Goal: Information Seeking & Learning: Learn about a topic

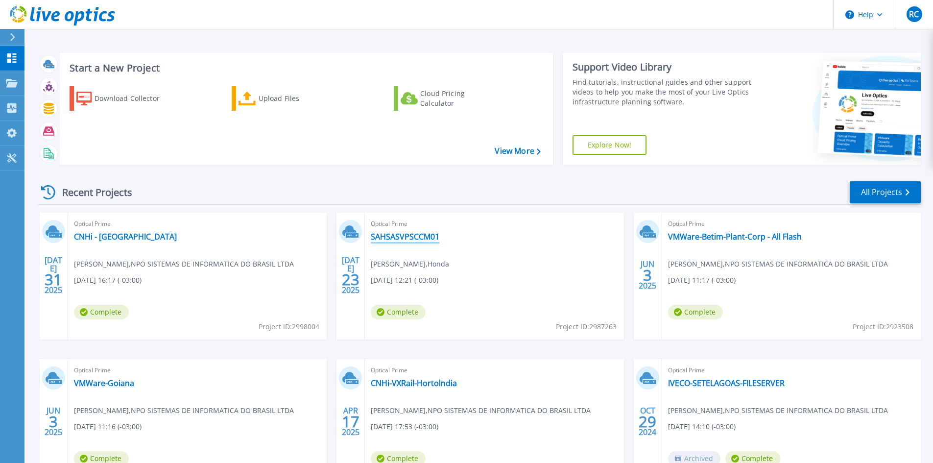
click at [423, 232] on link "SAHSASVPSCCM01" at bounding box center [405, 237] width 69 height 10
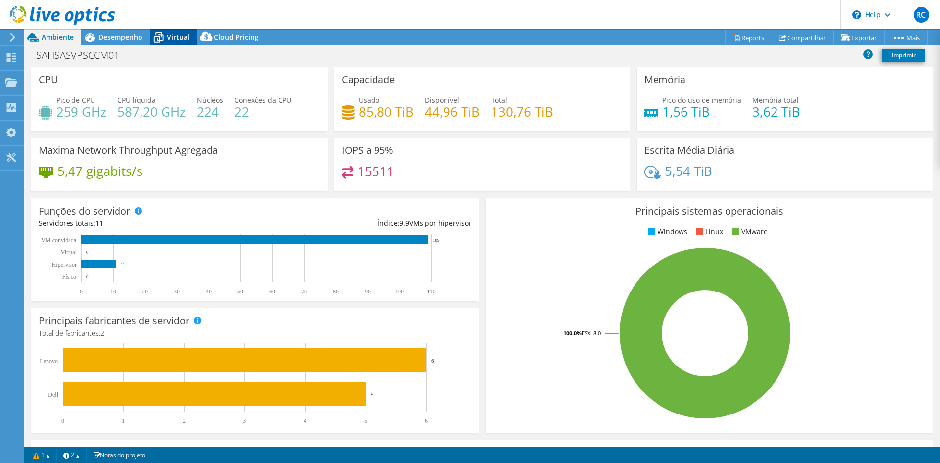
click at [168, 38] on span "Virtual" at bounding box center [178, 36] width 23 height 9
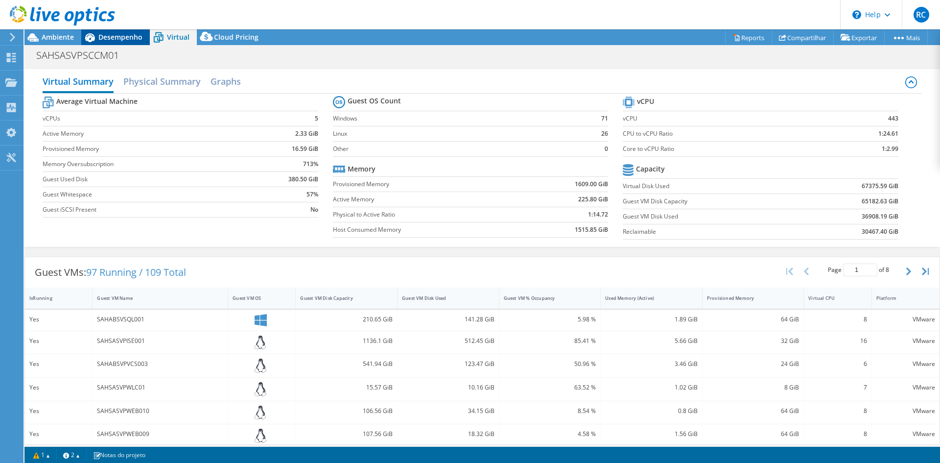
click at [133, 34] on span "Desempenho" at bounding box center [120, 36] width 44 height 9
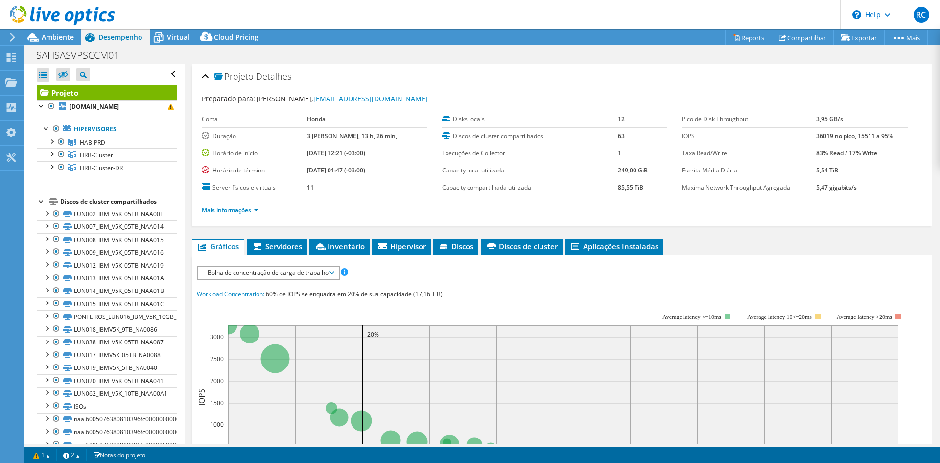
click at [42, 196] on div at bounding box center [42, 201] width 10 height 10
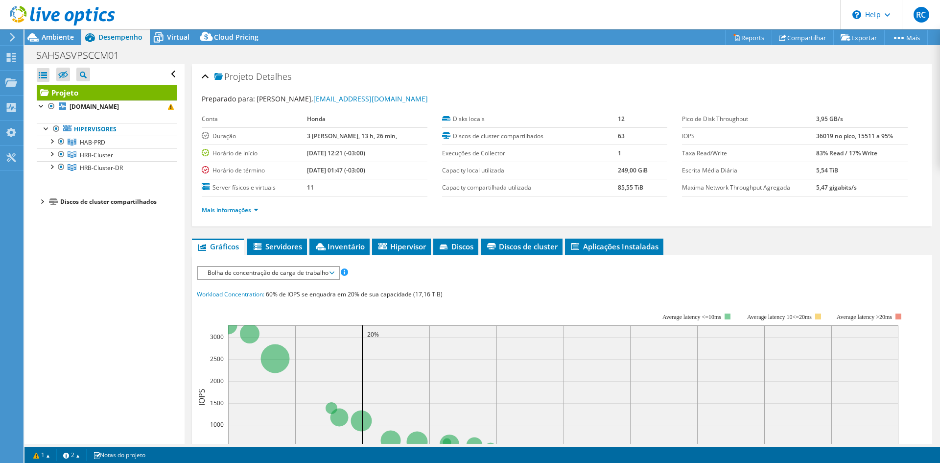
click at [42, 196] on div at bounding box center [42, 201] width 10 height 10
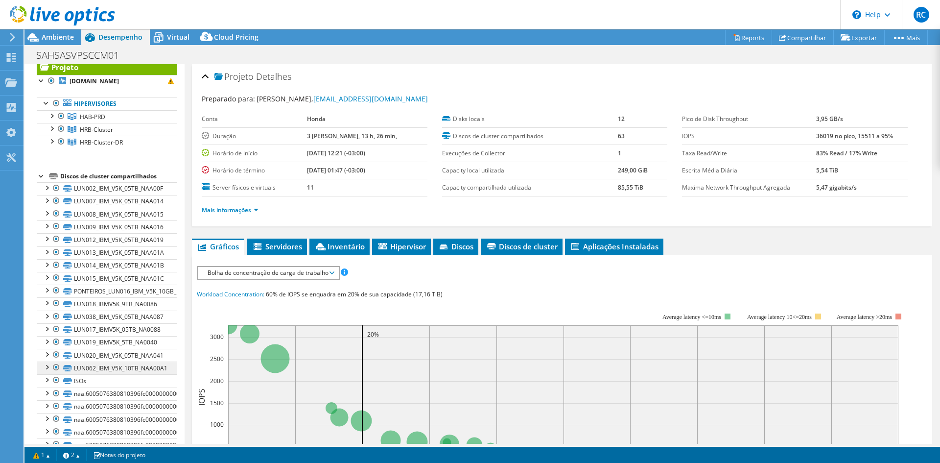
scroll to position [19, 0]
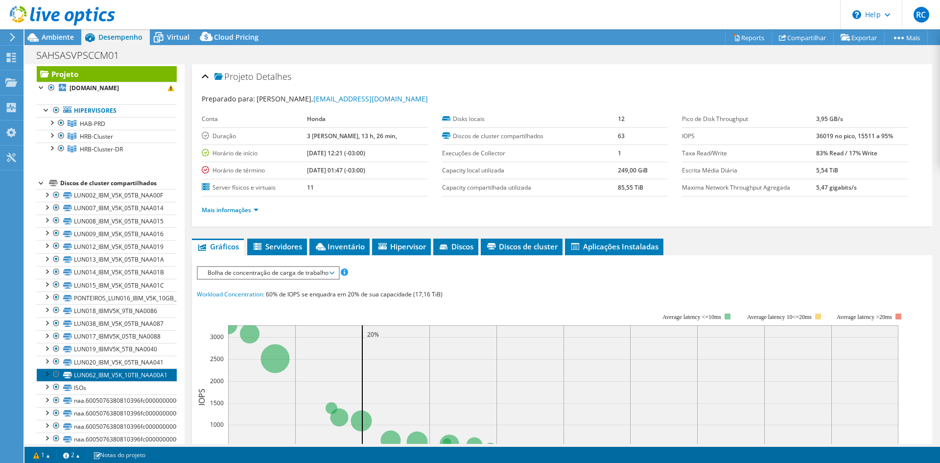
click at [125, 368] on link "LUN062_IBM_V5K_10TB_NAA00A1" at bounding box center [107, 374] width 140 height 13
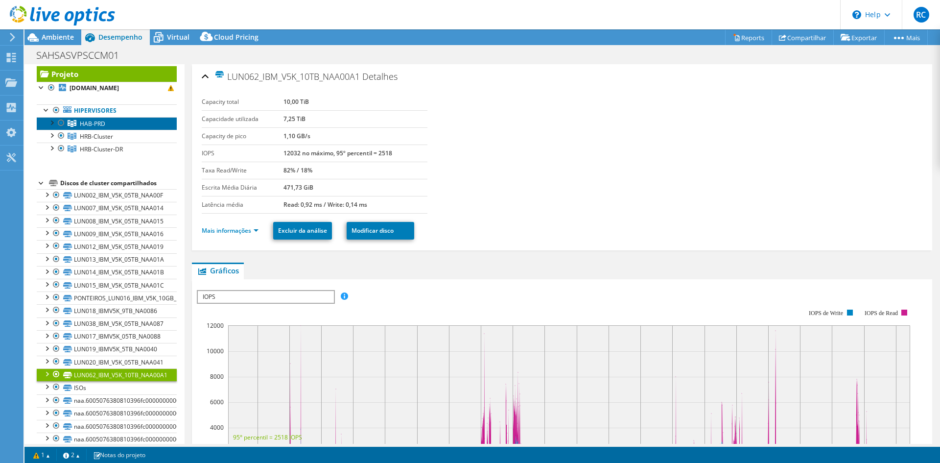
click at [93, 119] on span "HAB-PRD" at bounding box center [92, 123] width 25 height 8
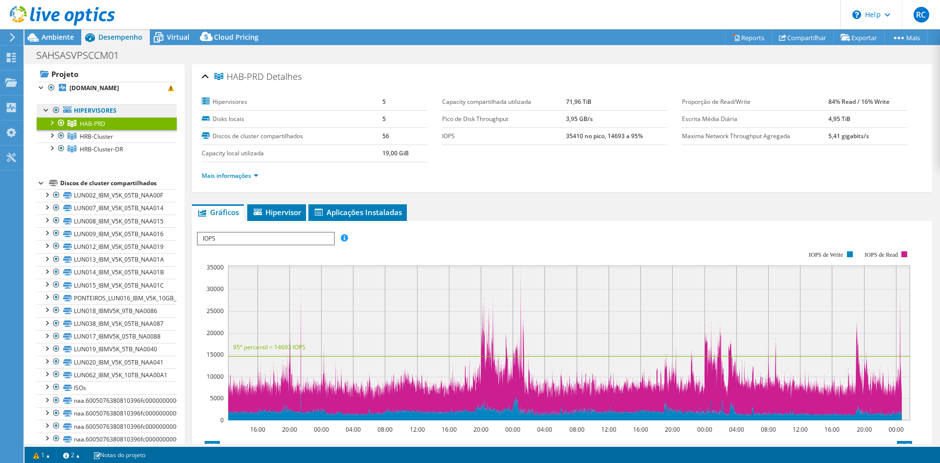
click at [83, 104] on link "Hipervisores" at bounding box center [107, 110] width 140 height 13
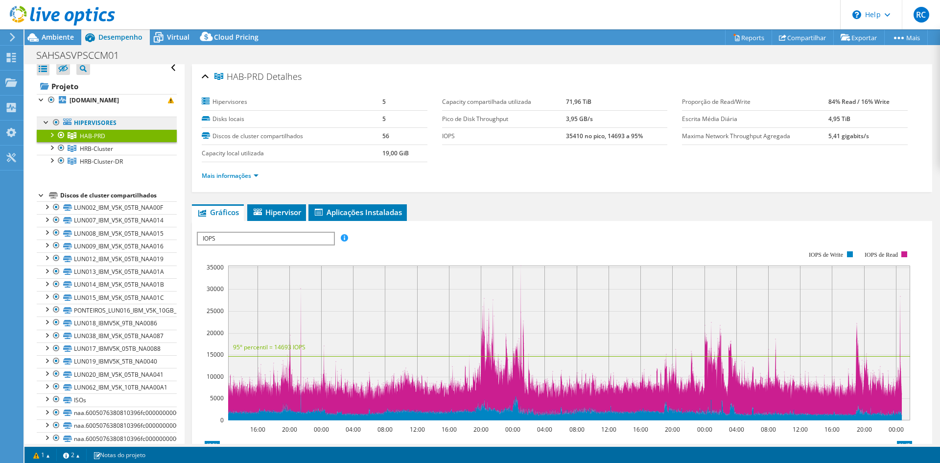
scroll to position [0, 0]
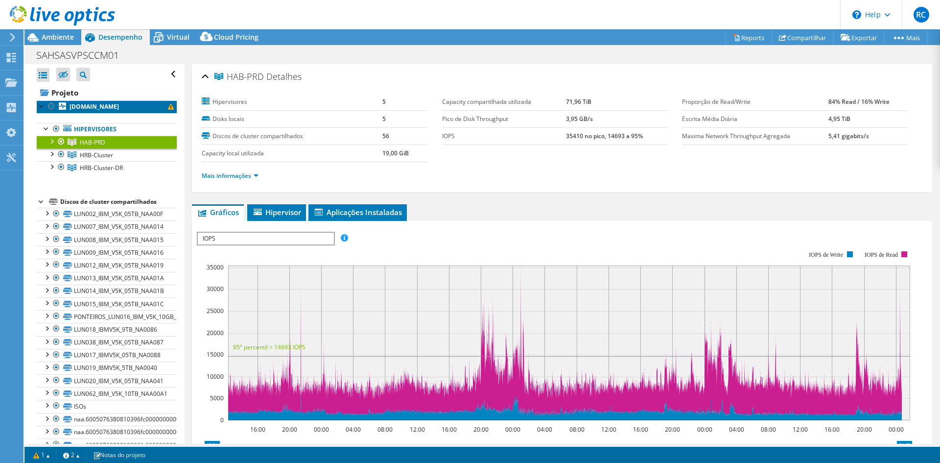
click at [92, 102] on b "[DOMAIN_NAME]" at bounding box center [94, 106] width 49 height 8
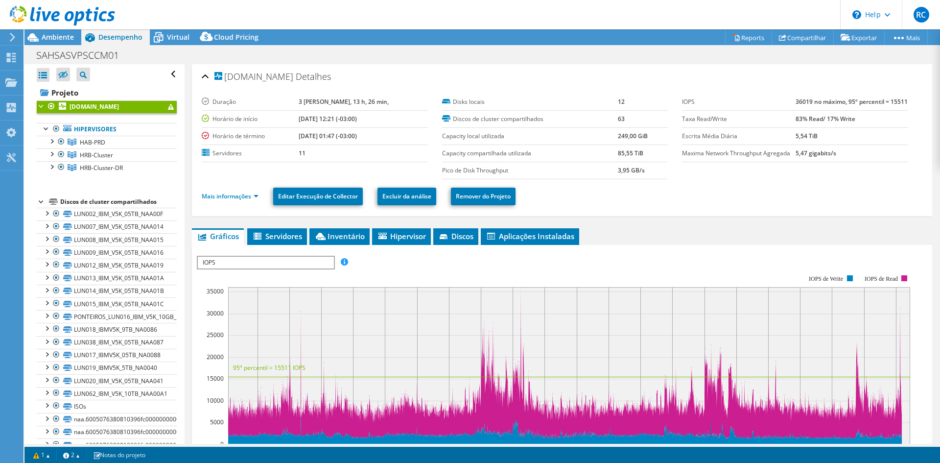
click at [38, 196] on div at bounding box center [42, 201] width 10 height 10
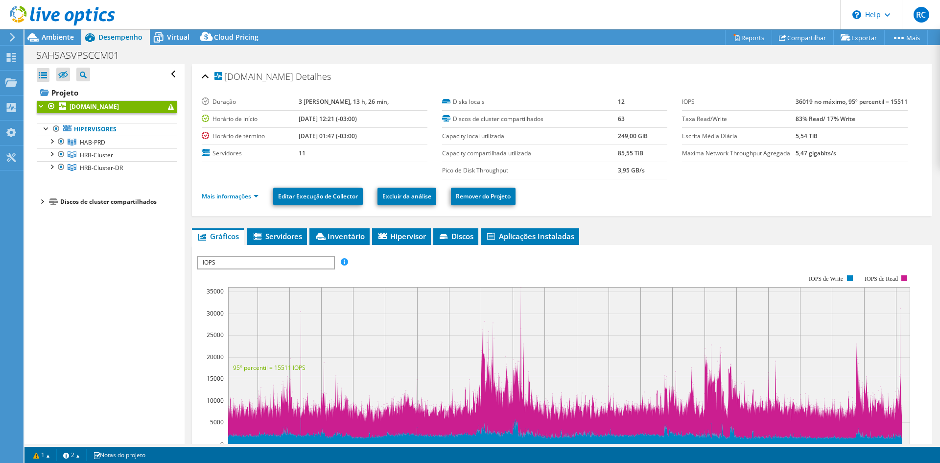
click at [38, 196] on div at bounding box center [42, 201] width 10 height 10
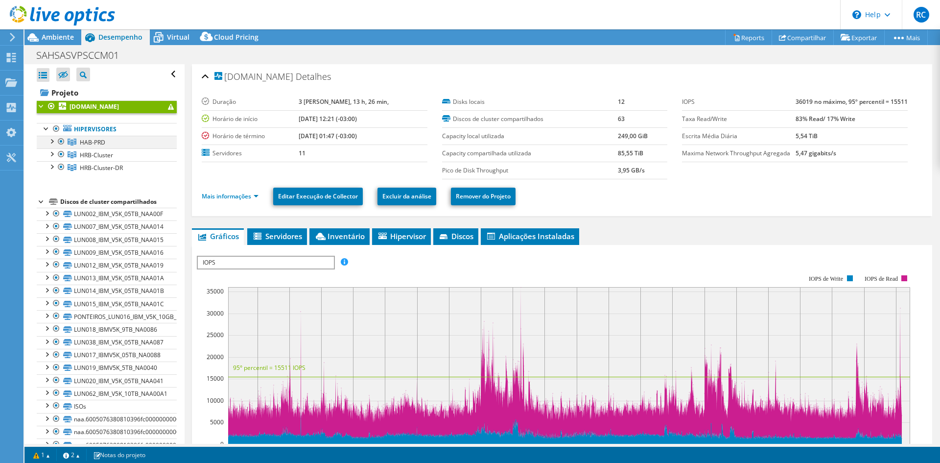
click at [48, 136] on div at bounding box center [52, 141] width 10 height 10
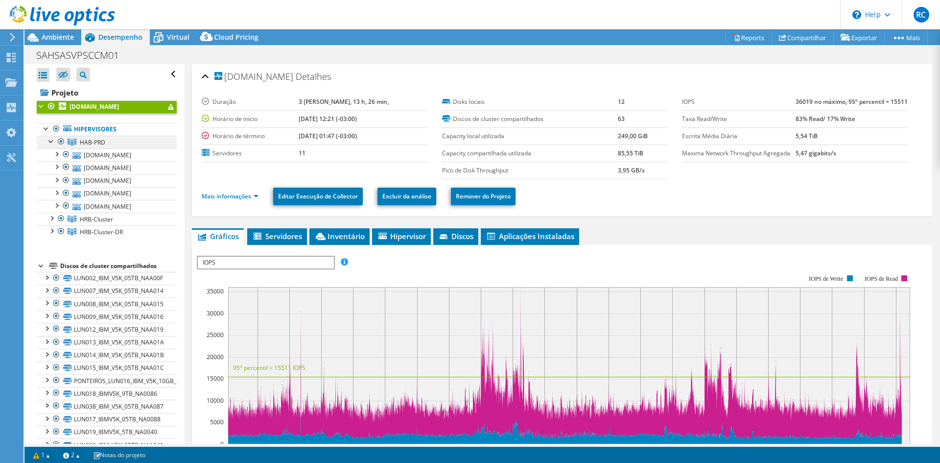
click at [48, 136] on div at bounding box center [52, 141] width 10 height 10
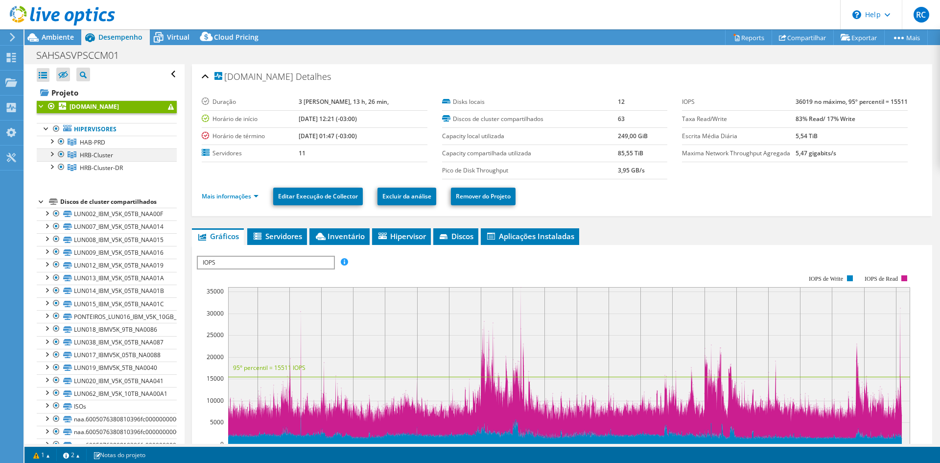
click at [52, 148] on div at bounding box center [52, 153] width 10 height 10
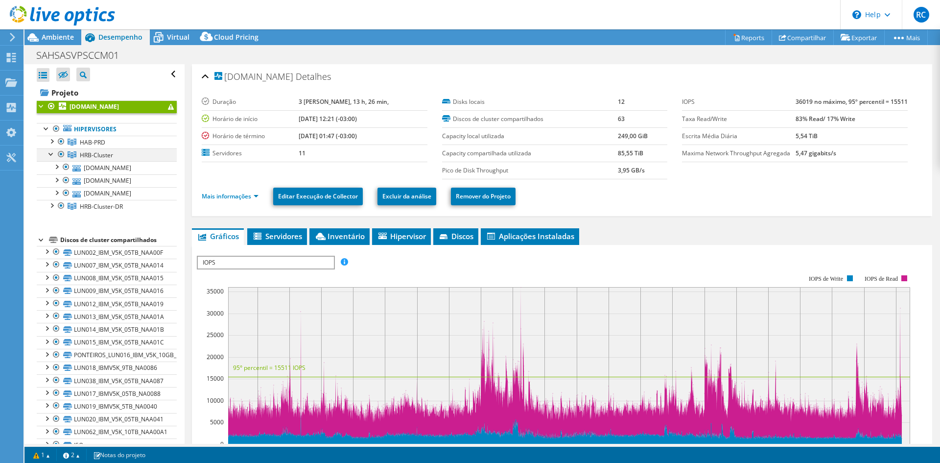
click at [52, 148] on div at bounding box center [52, 153] width 10 height 10
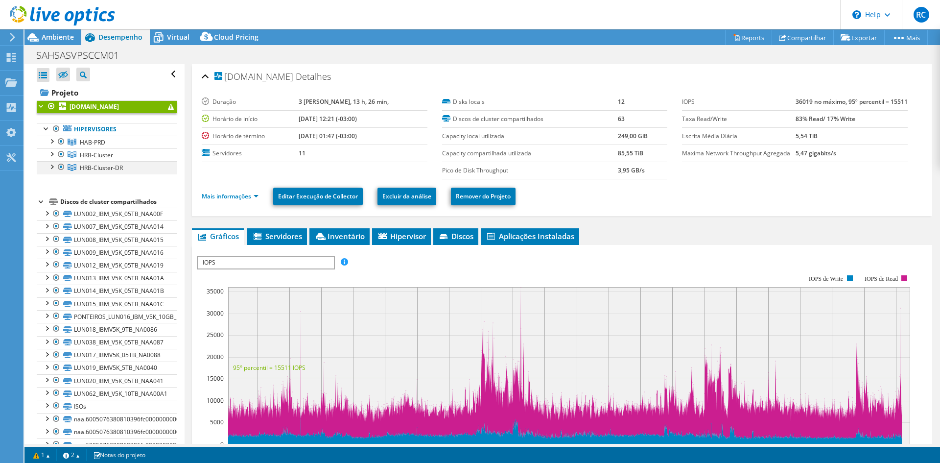
click at [52, 161] on div at bounding box center [52, 166] width 10 height 10
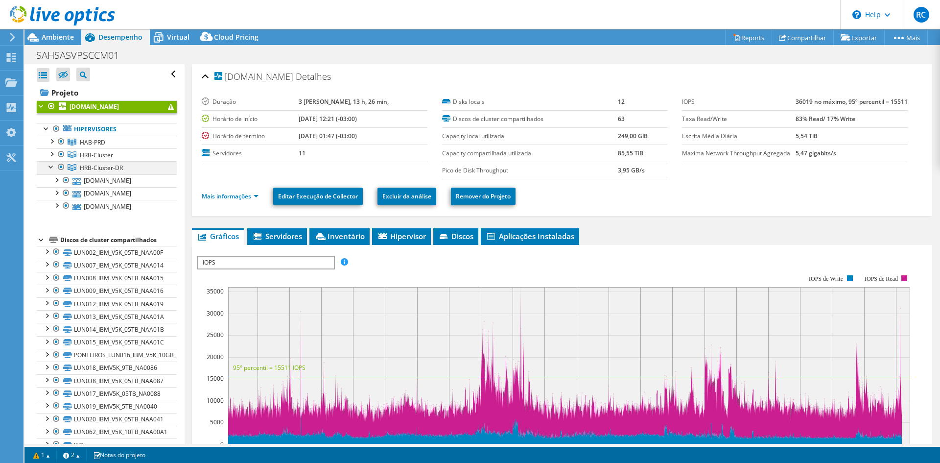
click at [52, 161] on div at bounding box center [52, 166] width 10 height 10
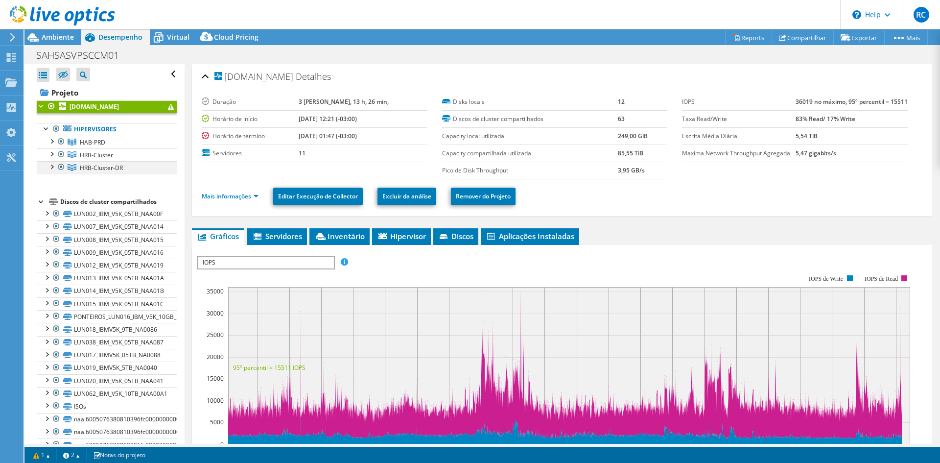
click at [52, 161] on div at bounding box center [52, 166] width 10 height 10
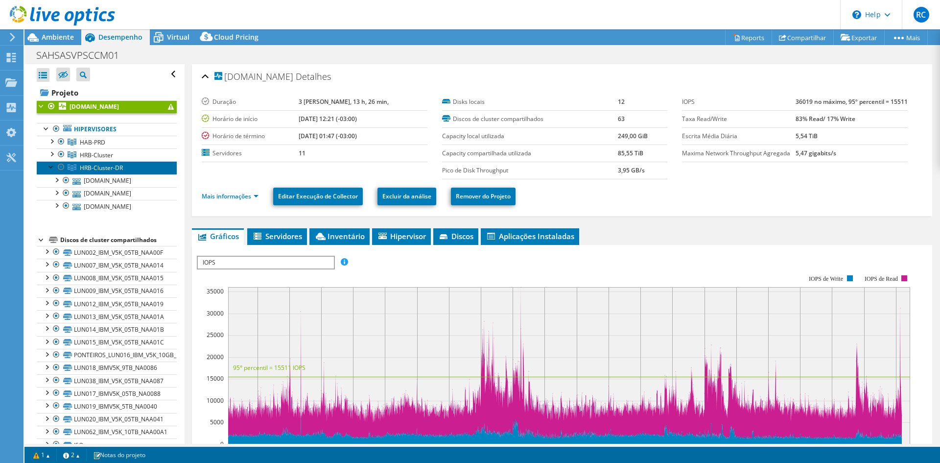
click at [84, 140] on span "HRB-Cluster-DR" at bounding box center [92, 142] width 25 height 8
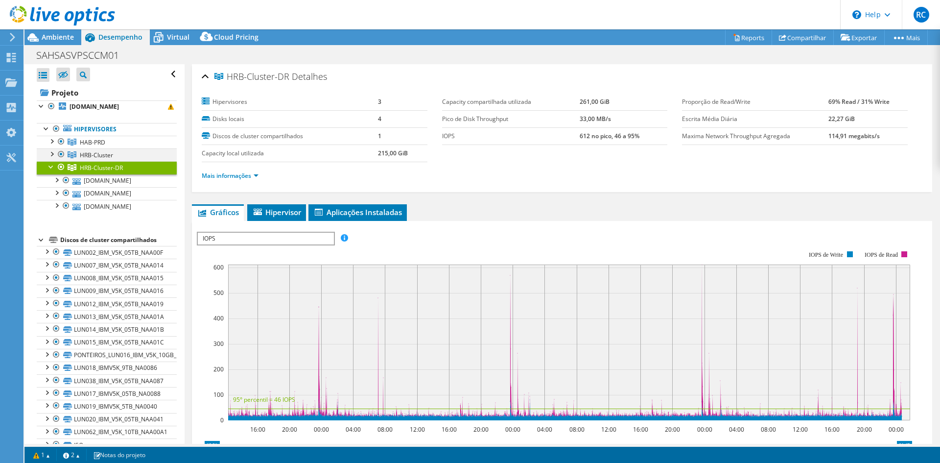
click at [61, 148] on div at bounding box center [61, 154] width 10 height 12
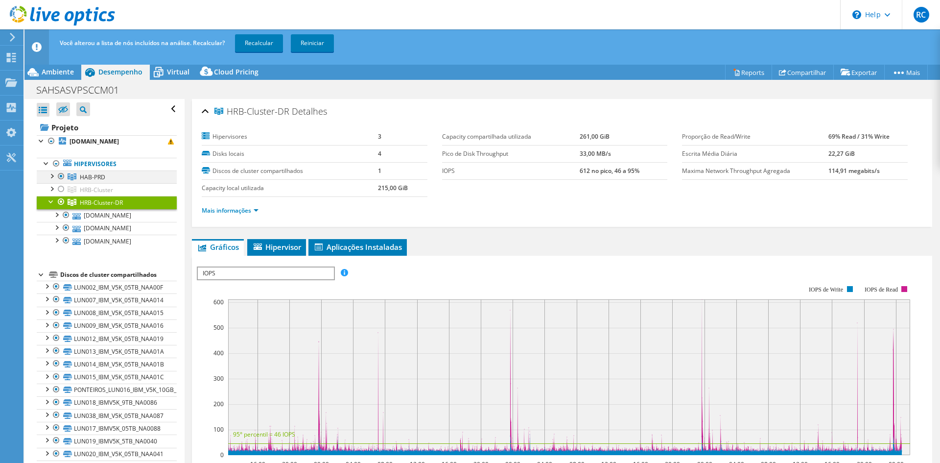
click at [59, 170] on div at bounding box center [61, 176] width 10 height 12
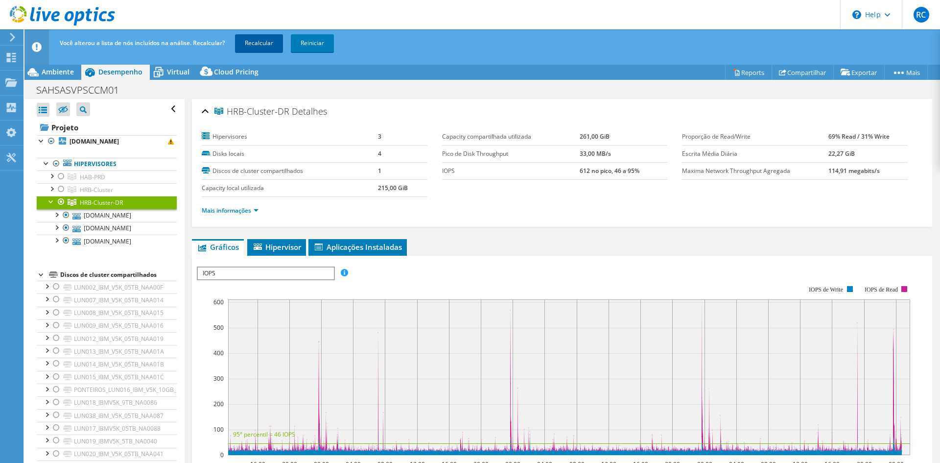
click at [259, 45] on link "Recalcular" at bounding box center [259, 43] width 48 height 18
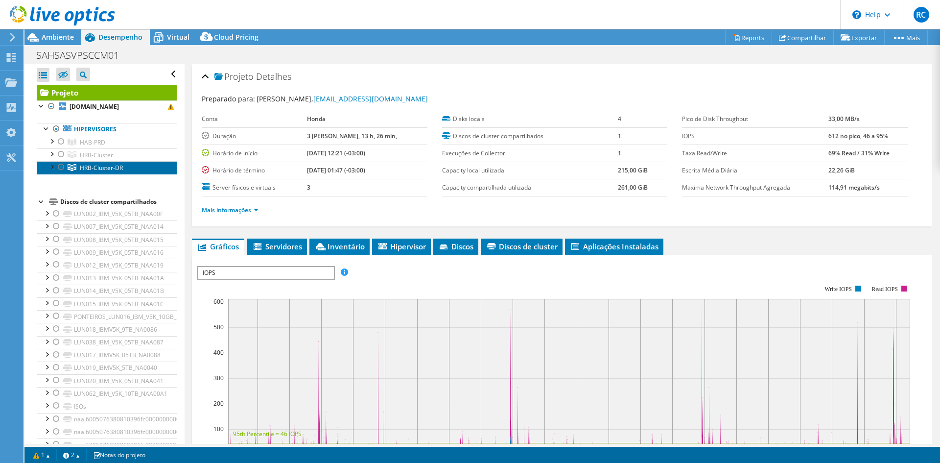
click at [112, 142] on link "HRB-Cluster-DR" at bounding box center [107, 142] width 140 height 13
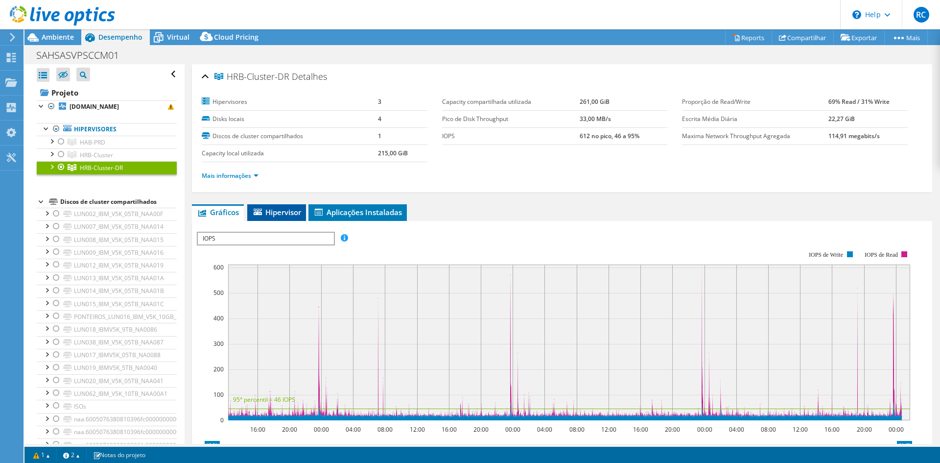
click at [270, 207] on span "Hipervisor" at bounding box center [276, 212] width 49 height 10
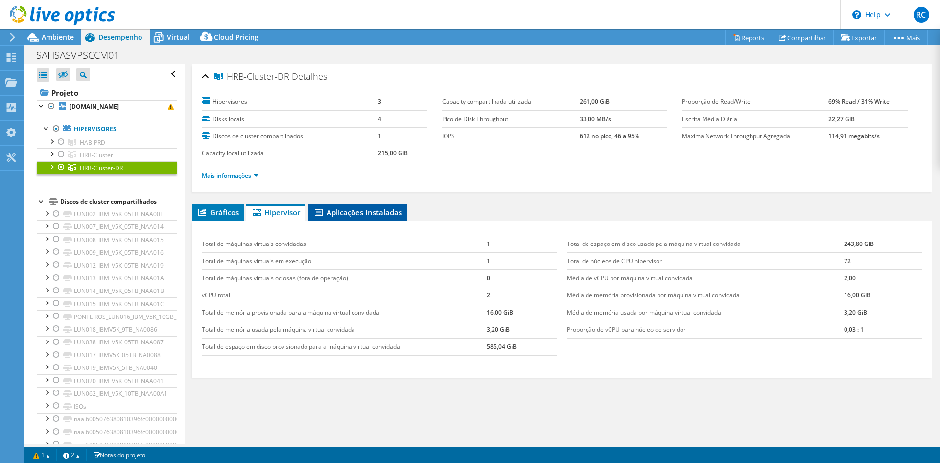
click at [325, 207] on span "Aplicações Instaladas" at bounding box center [357, 212] width 89 height 10
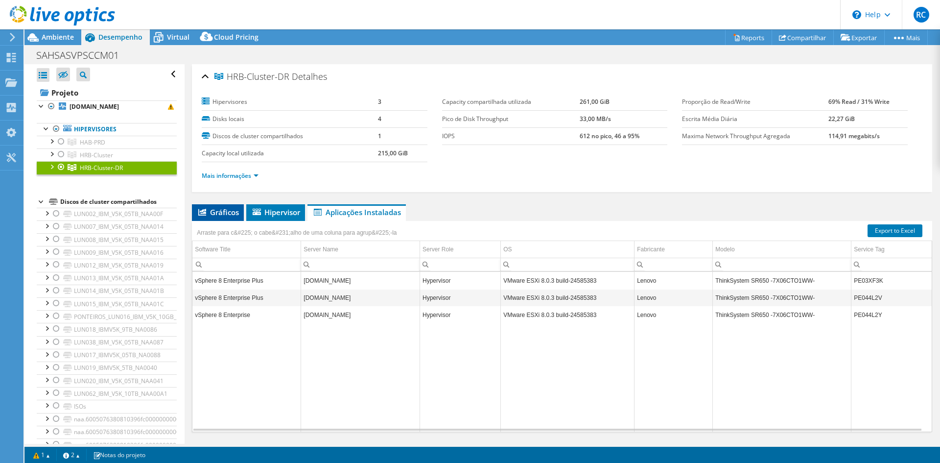
click at [235, 207] on span "Gráficos" at bounding box center [218, 212] width 42 height 10
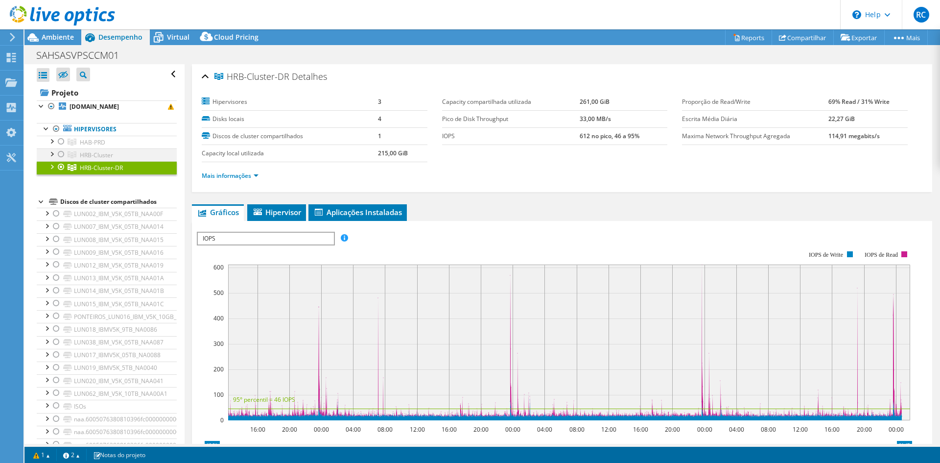
click at [60, 148] on div at bounding box center [61, 154] width 10 height 12
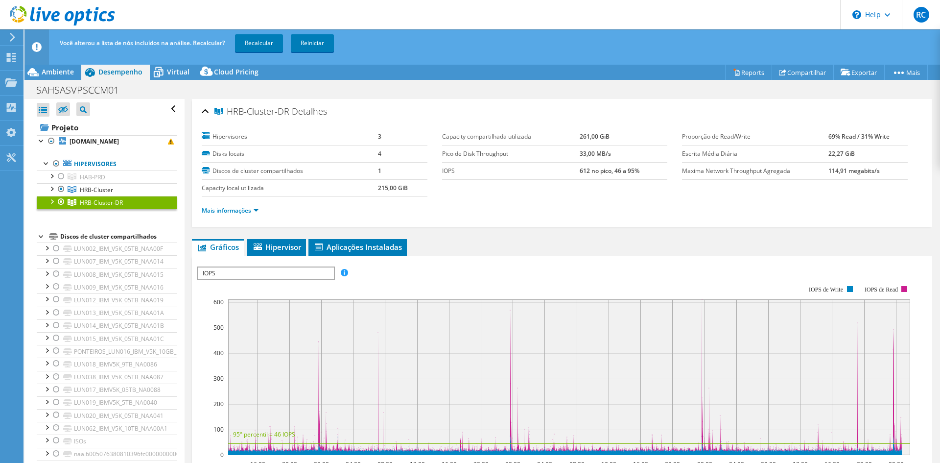
click at [61, 196] on div at bounding box center [61, 202] width 10 height 12
click at [62, 170] on div at bounding box center [61, 176] width 10 height 12
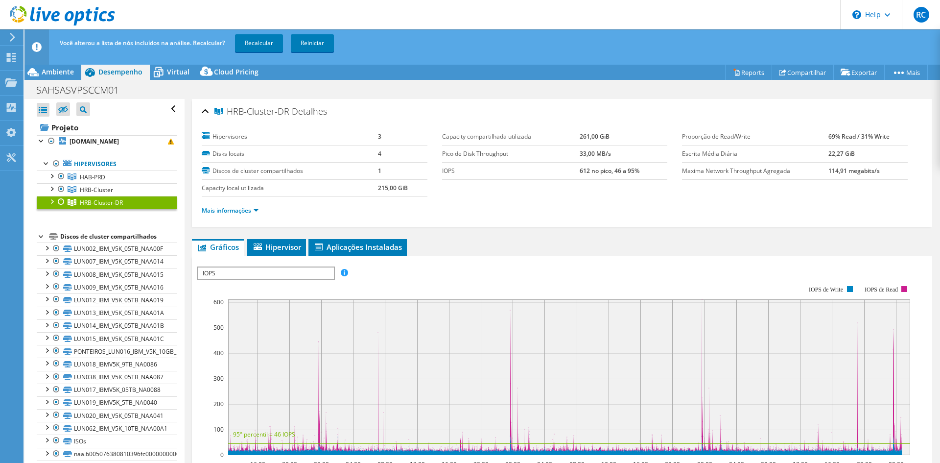
click at [61, 196] on div at bounding box center [61, 202] width 10 height 12
click at [254, 47] on link "Recalcular" at bounding box center [259, 43] width 48 height 18
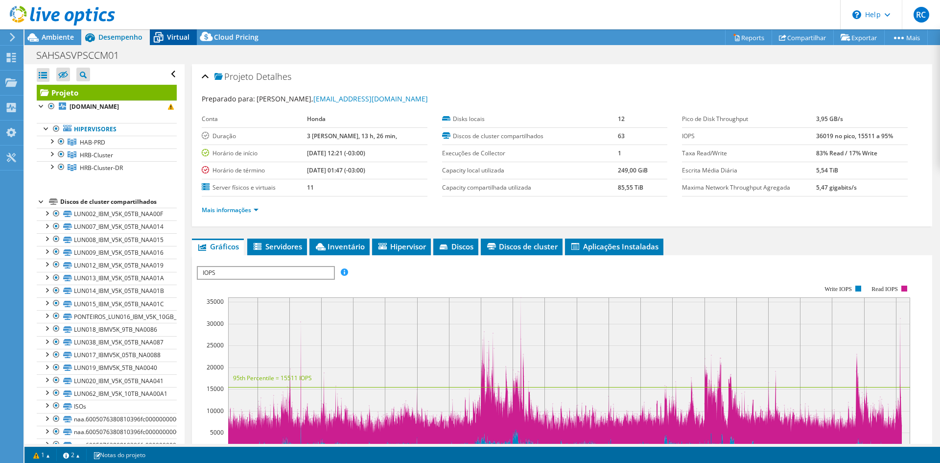
click at [178, 34] on span "Virtual" at bounding box center [178, 36] width 23 height 9
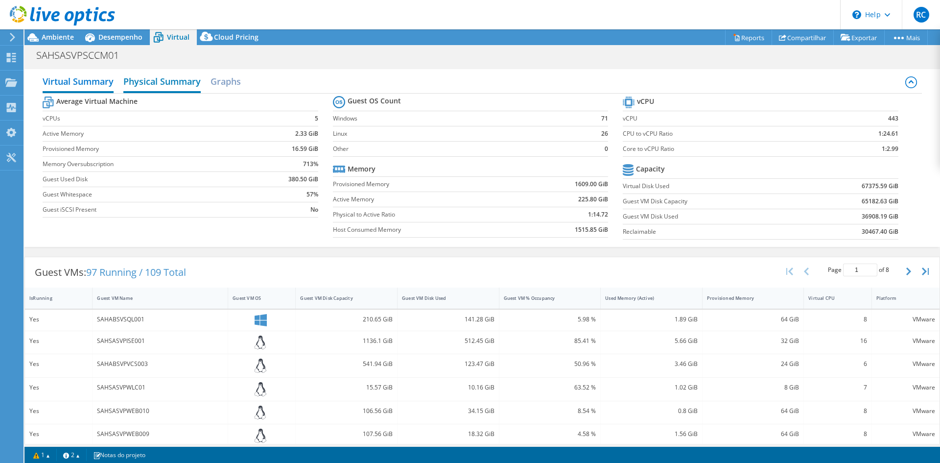
click at [174, 75] on h2 "Physical Summary" at bounding box center [161, 82] width 77 height 22
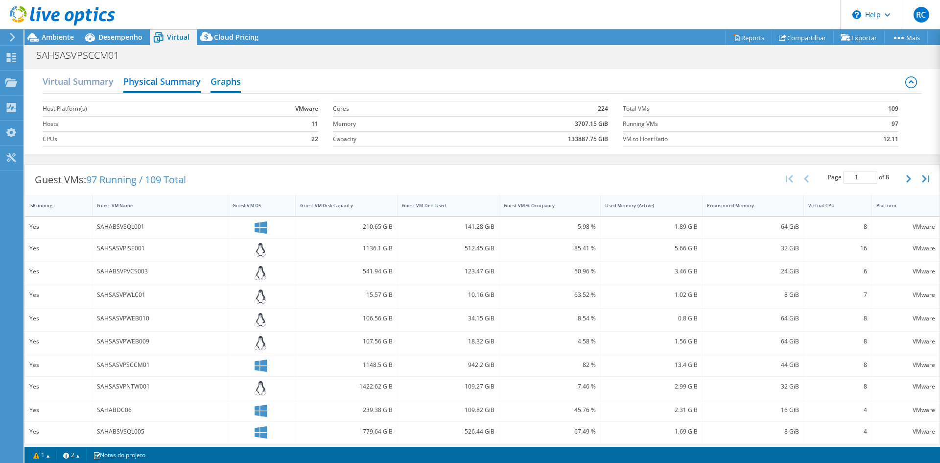
click at [222, 75] on h2 "Graphs" at bounding box center [226, 82] width 30 height 22
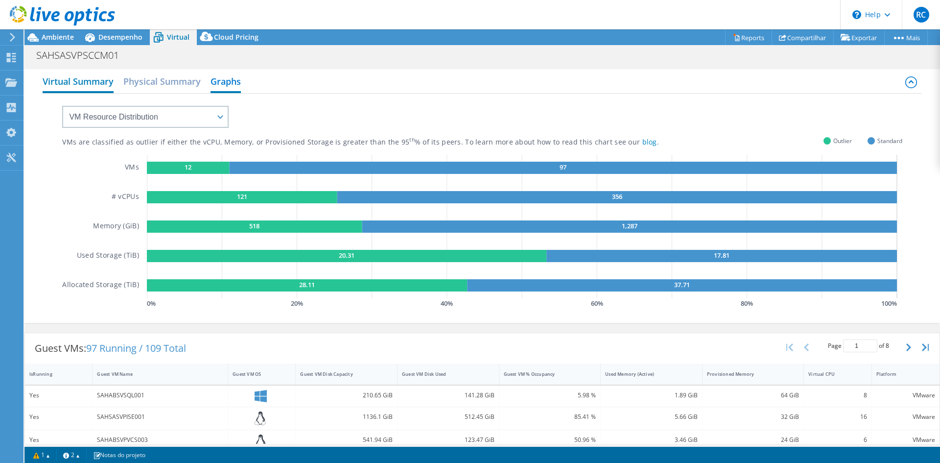
click at [104, 71] on h2 "Virtual Summary" at bounding box center [78, 82] width 71 height 22
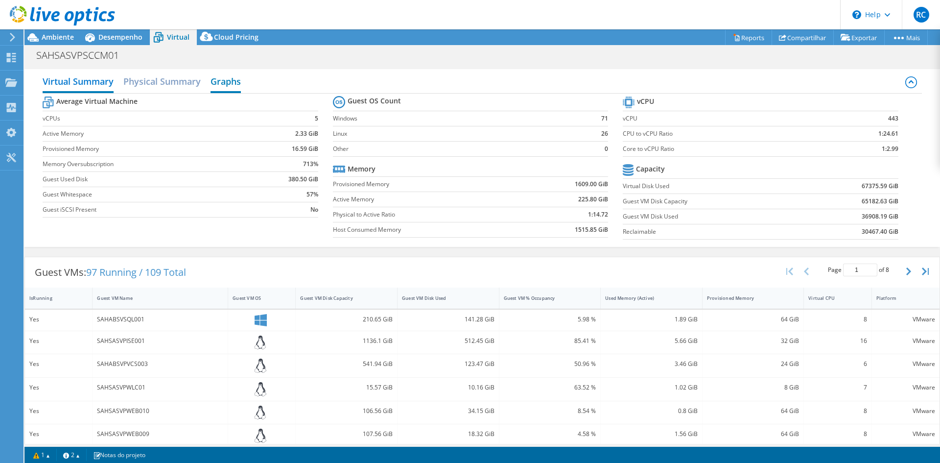
click at [228, 71] on h2 "Graphs" at bounding box center [226, 82] width 30 height 22
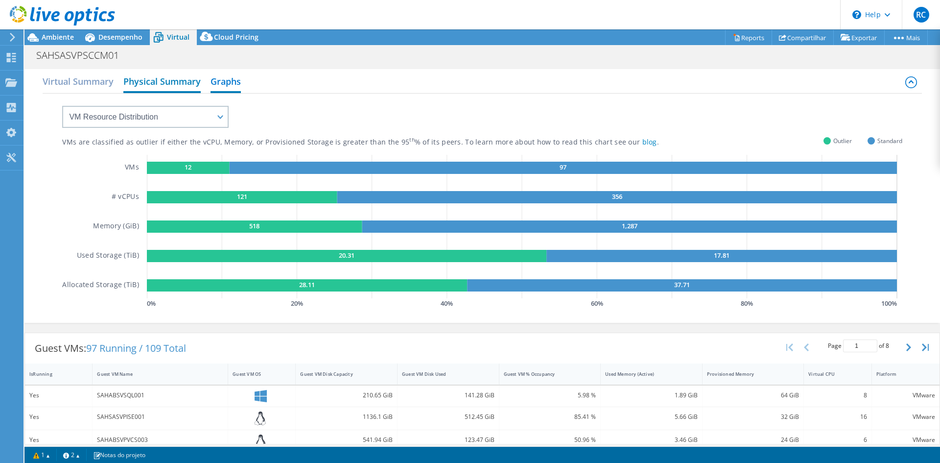
click at [168, 76] on h2 "Physical Summary" at bounding box center [161, 82] width 77 height 22
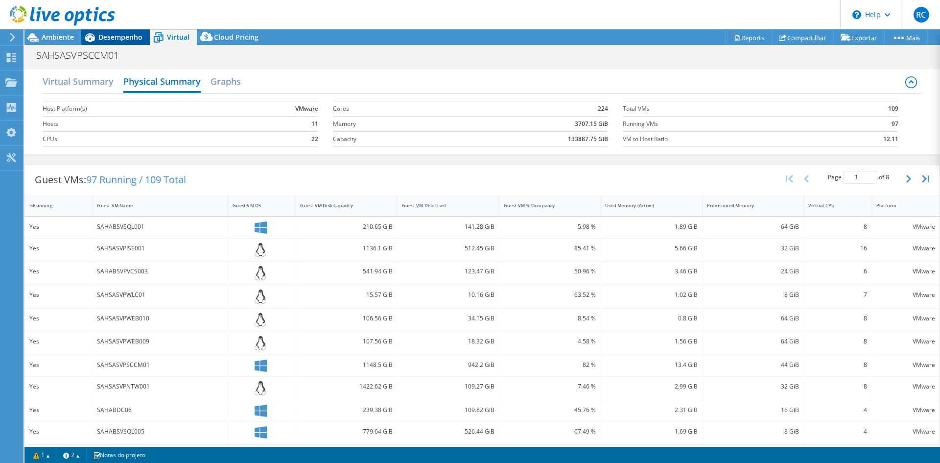
click at [118, 36] on span "Desempenho" at bounding box center [120, 36] width 44 height 9
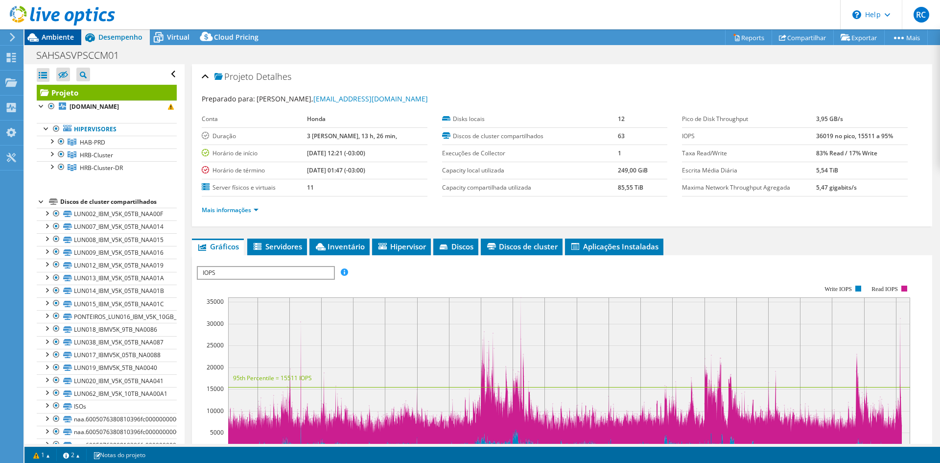
click at [69, 35] on span "Ambiente" at bounding box center [58, 36] width 32 height 9
